Goal: Find specific page/section: Find specific page/section

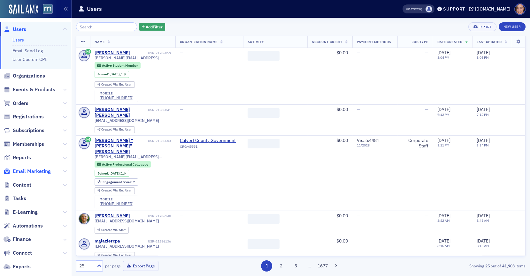
click at [37, 172] on span "Email Marketing" at bounding box center [32, 171] width 38 height 7
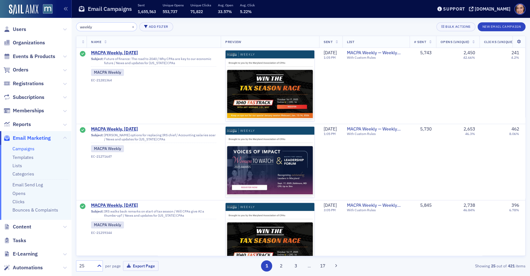
type input "weekly"
